Goal: Transaction & Acquisition: Download file/media

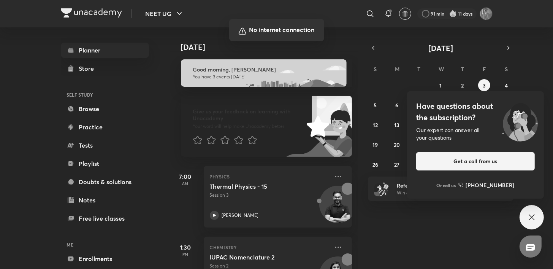
click at [536, 219] on div at bounding box center [276, 134] width 553 height 269
click at [331, 175] on div at bounding box center [276, 134] width 553 height 269
click at [533, 218] on div at bounding box center [276, 134] width 553 height 269
click at [524, 222] on div at bounding box center [276, 134] width 553 height 269
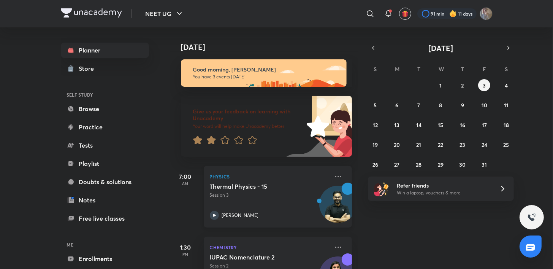
click at [211, 214] on icon at bounding box center [214, 214] width 9 height 9
click at [387, 12] on icon at bounding box center [388, 13] width 9 height 9
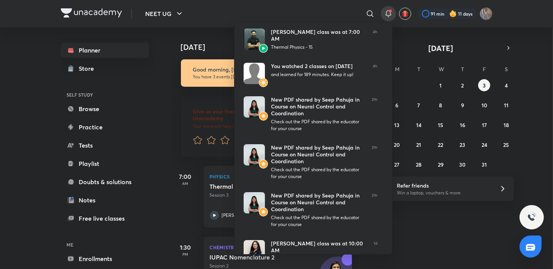
click at [417, 234] on div at bounding box center [276, 134] width 553 height 269
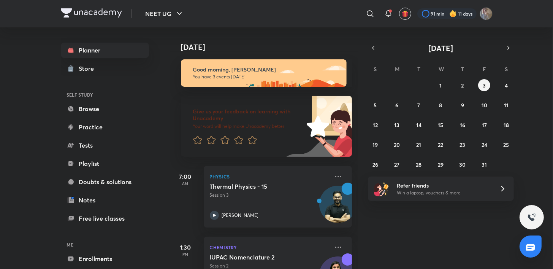
click at [333, 16] on div "​" at bounding box center [308, 14] width 140 height 18
click at [333, 177] on icon at bounding box center [337, 176] width 9 height 9
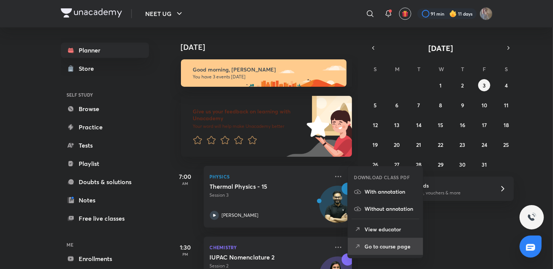
click at [384, 248] on p "Go to course page" at bounding box center [390, 246] width 52 height 8
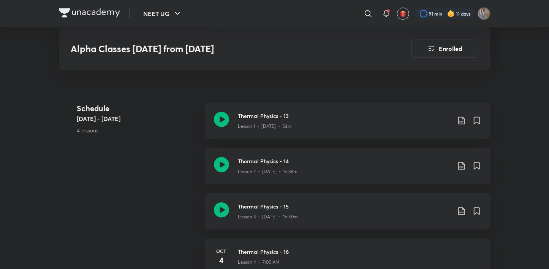
scroll to position [366, 0]
click at [461, 122] on icon at bounding box center [461, 120] width 6 height 8
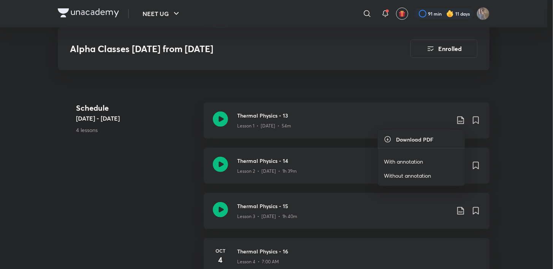
click at [407, 162] on p "With annotation" at bounding box center [403, 161] width 39 height 8
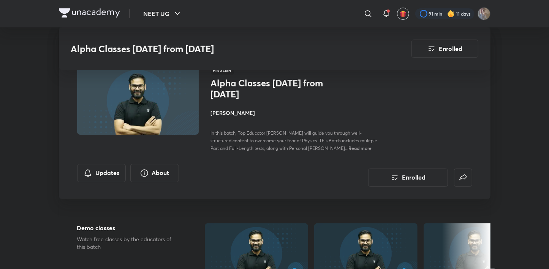
scroll to position [0, 0]
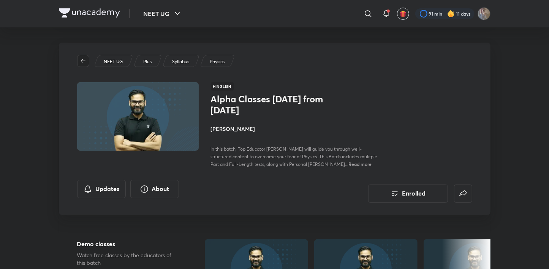
click at [81, 61] on icon "button" at bounding box center [83, 61] width 6 height 6
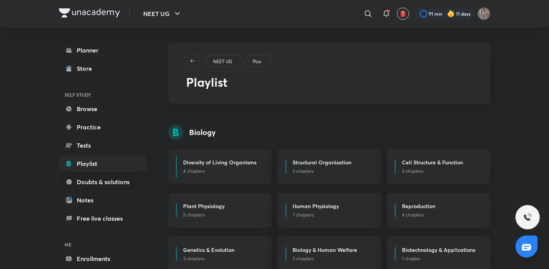
scroll to position [369, 0]
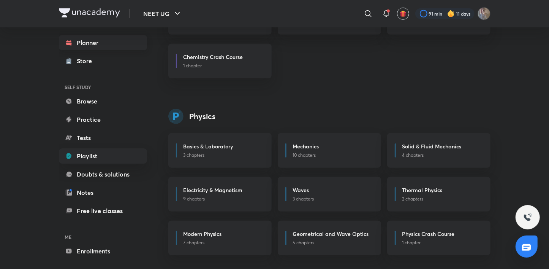
click at [104, 42] on link "Planner" at bounding box center [103, 42] width 88 height 15
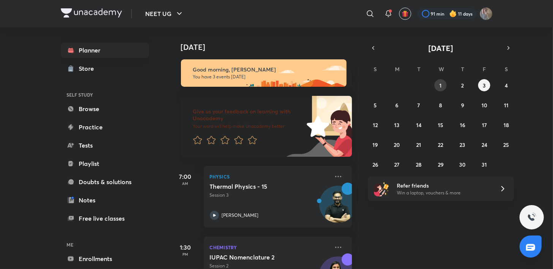
click at [437, 84] on button "1" at bounding box center [440, 85] width 12 height 12
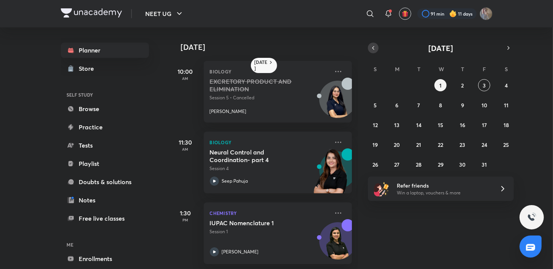
click at [374, 44] on icon "button" at bounding box center [373, 47] width 6 height 7
drag, startPoint x: 425, startPoint y: 160, endPoint x: 421, endPoint y: 163, distance: 5.1
click at [421, 163] on div "31 1 2 3 4 5 6 7 8 9 10 11 12 13 14 15 16 17 18 19 20 21 22 23 24 25 26 27 28 2…" at bounding box center [441, 124] width 146 height 91
click at [421, 163] on abbr "30" at bounding box center [418, 164] width 6 height 7
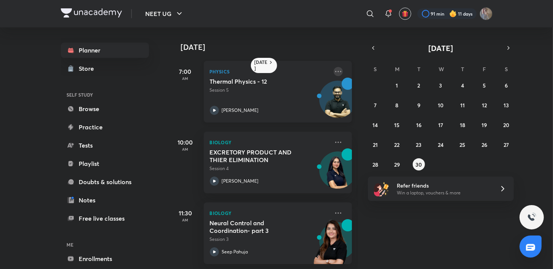
click at [333, 68] on icon at bounding box center [337, 71] width 9 height 9
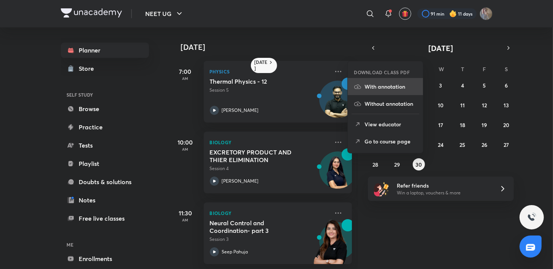
click at [389, 83] on p "With annotation" at bounding box center [390, 86] width 52 height 8
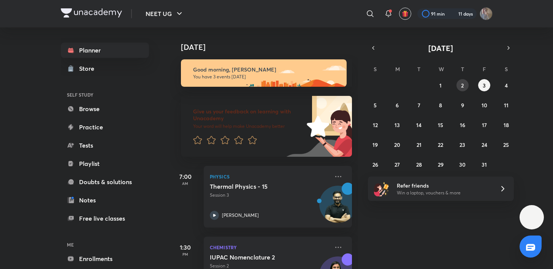
click at [464, 85] on button "2" at bounding box center [462, 85] width 12 height 12
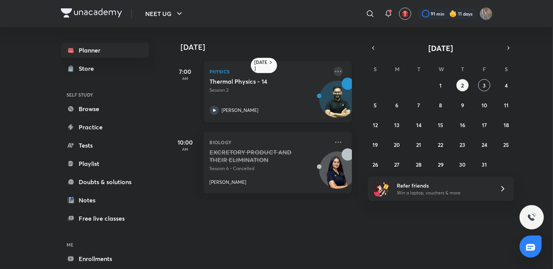
click at [333, 74] on icon at bounding box center [337, 71] width 9 height 9
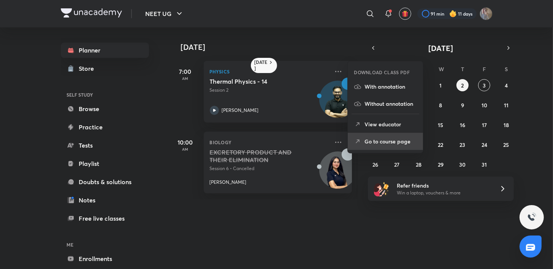
click at [367, 137] on p "Go to course page" at bounding box center [390, 141] width 52 height 8
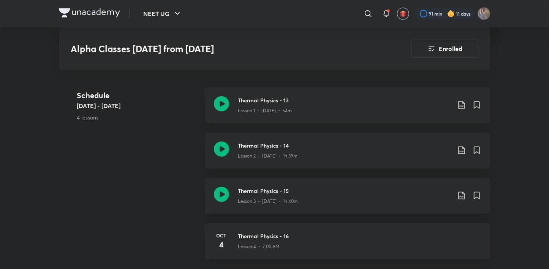
scroll to position [382, 0]
click at [457, 151] on icon at bounding box center [461, 148] width 9 height 9
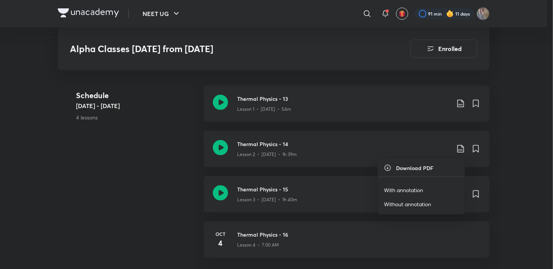
click at [410, 187] on p "With annotation" at bounding box center [403, 190] width 39 height 8
